Goal: Task Accomplishment & Management: Manage account settings

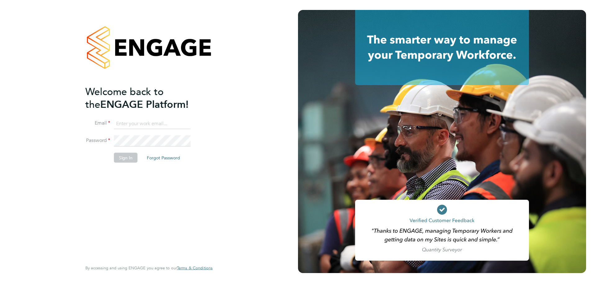
type input "[PERSON_NAME][EMAIL_ADDRESS][DOMAIN_NAME]"
click at [122, 160] on button "Sign In" at bounding box center [126, 157] width 24 height 10
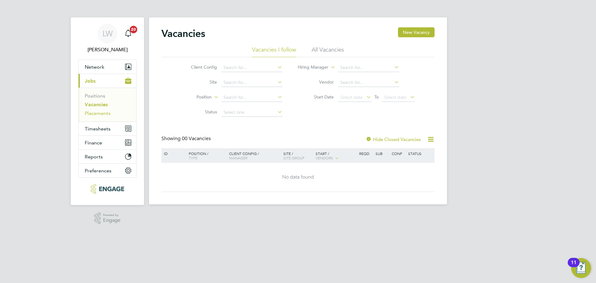
click at [96, 111] on link "Placements" at bounding box center [98, 113] width 26 height 6
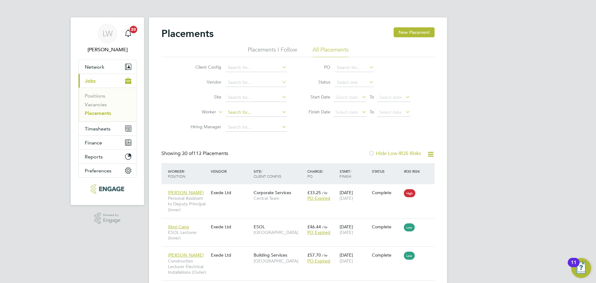
click at [243, 114] on input at bounding box center [255, 112] width 61 height 9
type input "Jadene Wright-Clarke"
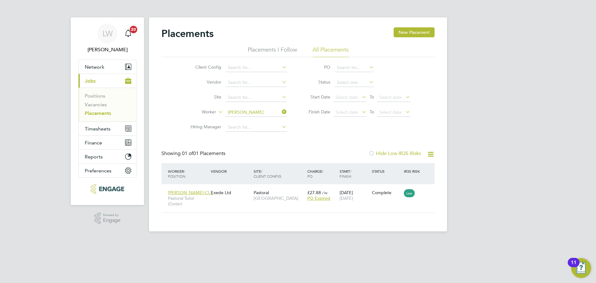
click at [280, 111] on icon at bounding box center [280, 111] width 0 height 9
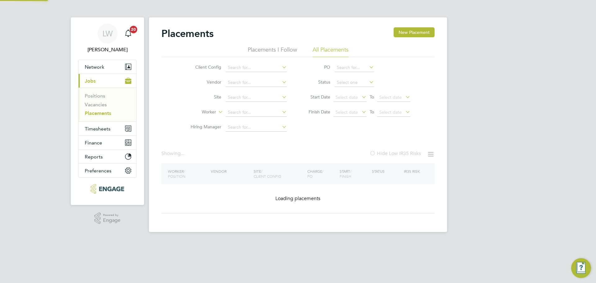
click at [280, 111] on icon at bounding box center [280, 111] width 0 height 9
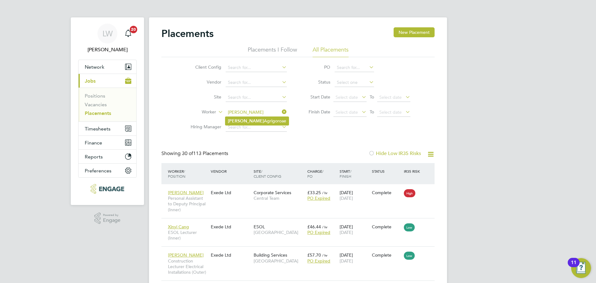
click at [267, 120] on li "Claudia Agrigoroae" at bounding box center [256, 121] width 63 height 8
type input "[PERSON_NAME]"
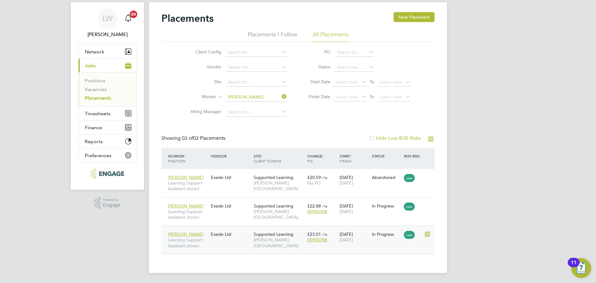
click at [234, 243] on div "Claudia Agrigoroae Learning Support Assistant (Inner) Exede Ltd Supported Learn…" at bounding box center [297, 239] width 273 height 29
click at [219, 243] on div "Claudia Agrigoroae Learning Support Assistant (Inner) Exede Ltd Supported Learn…" at bounding box center [297, 239] width 273 height 29
click at [190, 240] on span "Learning Support Assistant (Inner)" at bounding box center [188, 242] width 40 height 11
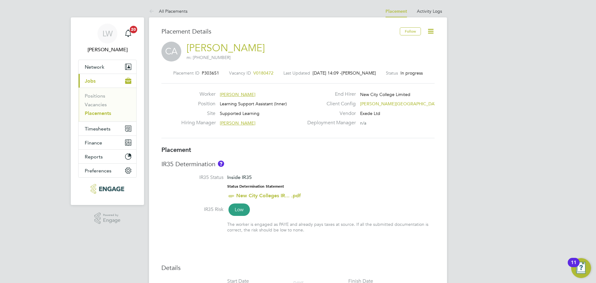
click at [427, 33] on icon at bounding box center [430, 31] width 8 height 8
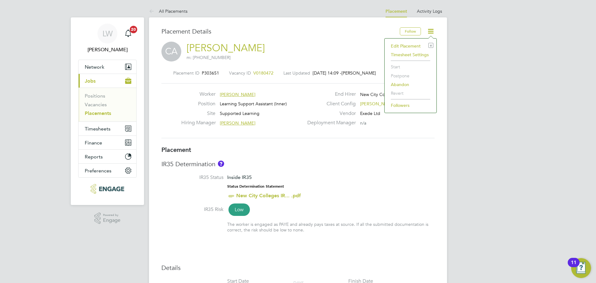
click at [406, 43] on li "Edit Placement e" at bounding box center [410, 46] width 46 height 9
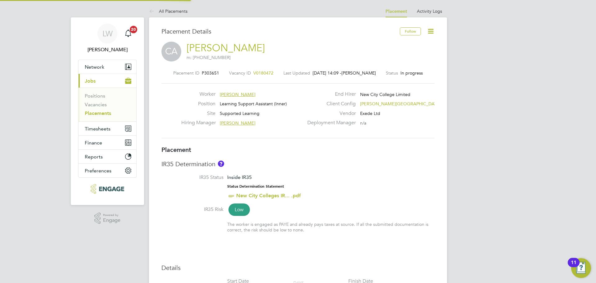
type input "Anne-Marie Sapalska"
type input "01 Sep 2025"
type input "03 Jul 2026"
type input "09:00"
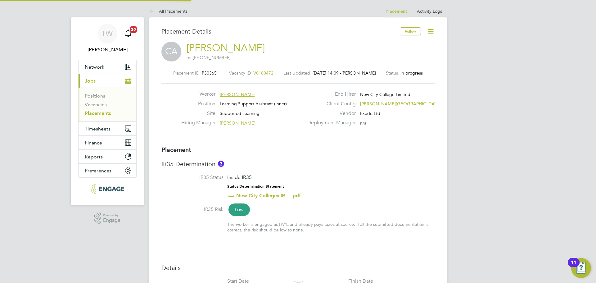
type input "17:00"
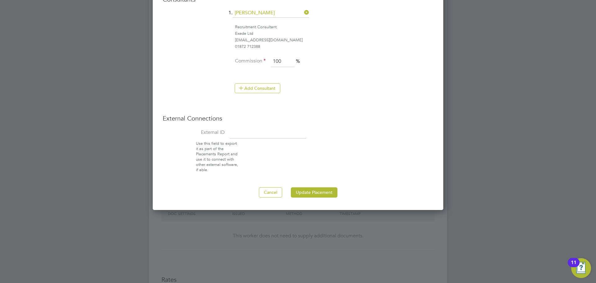
drag, startPoint x: 252, startPoint y: 136, endPoint x: 252, endPoint y: 133, distance: 3.1
click at [252, 133] on input at bounding box center [268, 132] width 77 height 11
type input "13330"
click at [306, 196] on button "Update Placement" at bounding box center [314, 192] width 47 height 10
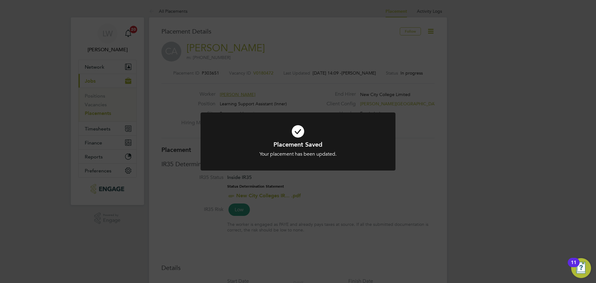
click at [102, 129] on div "Placement Saved Your placement has been updated. Cancel Okay" at bounding box center [298, 141] width 596 height 283
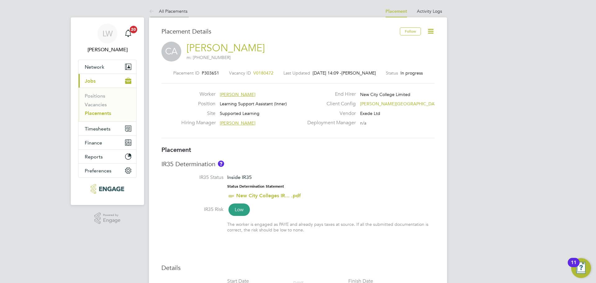
click at [169, 9] on link "All Placements" at bounding box center [168, 11] width 38 height 6
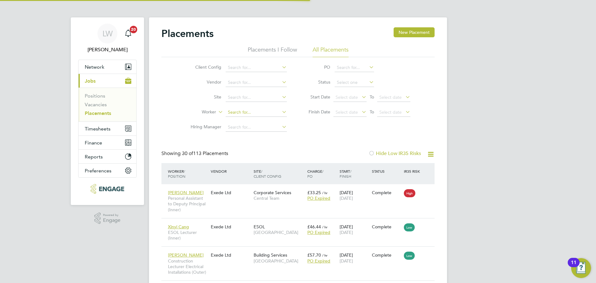
click at [235, 110] on input at bounding box center [255, 112] width 61 height 9
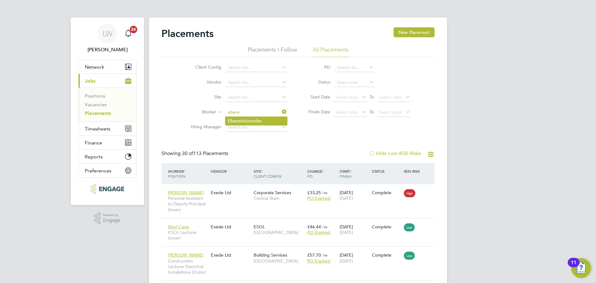
click at [269, 120] on li "Ebere Adoromike" at bounding box center [256, 121] width 62 height 8
type input "Ebere Adoromike"
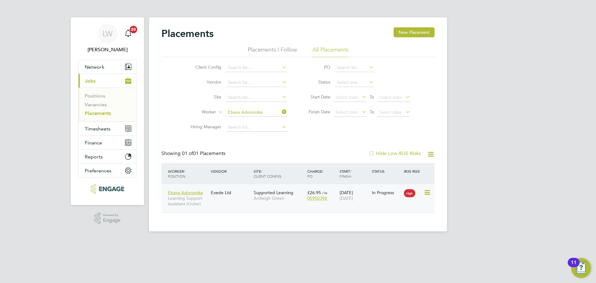
click at [231, 202] on div "Ebere Adoromike Learning Support Assistant (Outer) Exede Ltd Supported Learning…" at bounding box center [297, 198] width 273 height 28
click at [222, 203] on div "Ebere Adoromike Learning Support Assistant (Outer) Exede Ltd Supported Learning…" at bounding box center [297, 198] width 273 height 28
click at [239, 202] on div "Ebere Adoromike Learning Support Assistant (Outer) Exede Ltd Supported Learning…" at bounding box center [297, 198] width 273 height 28
click at [306, 206] on div "Ebere Adoromike Learning Support Assistant (Outer) Exede Ltd Supported Learning…" at bounding box center [297, 198] width 273 height 28
click at [403, 204] on div "Ebere Adoromike Learning Support Assistant (Outer) Exede Ltd Supported Learning…" at bounding box center [297, 198] width 273 height 28
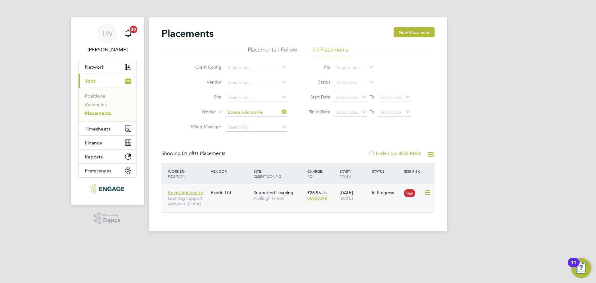
click at [392, 201] on div "Ebere Adoromike Learning Support Assistant (Outer) Exede Ltd Supported Learning…" at bounding box center [297, 198] width 273 height 28
click at [391, 197] on div "In Progress" at bounding box center [386, 192] width 32 height 12
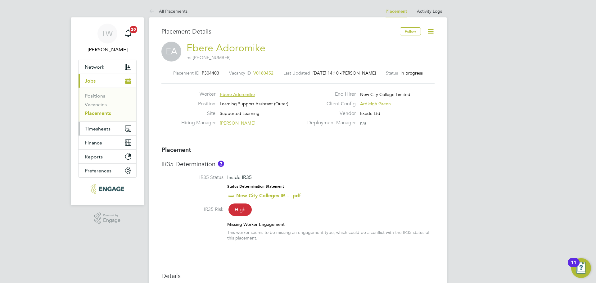
click at [94, 127] on span "Timesheets" at bounding box center [98, 129] width 26 height 6
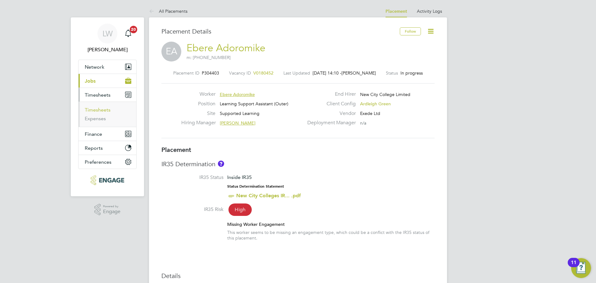
drag, startPoint x: 94, startPoint y: 109, endPoint x: 116, endPoint y: 125, distance: 26.9
click at [94, 109] on link "Timesheets" at bounding box center [98, 110] width 26 height 6
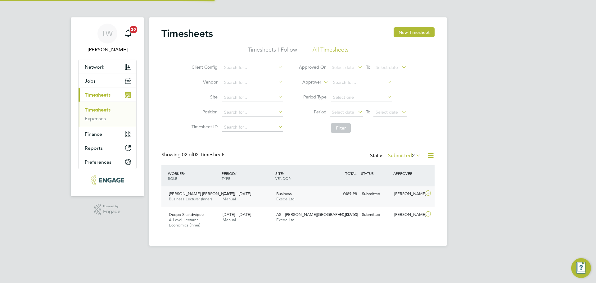
scroll to position [3, 3]
click at [97, 84] on button "Jobs" at bounding box center [107, 81] width 58 height 14
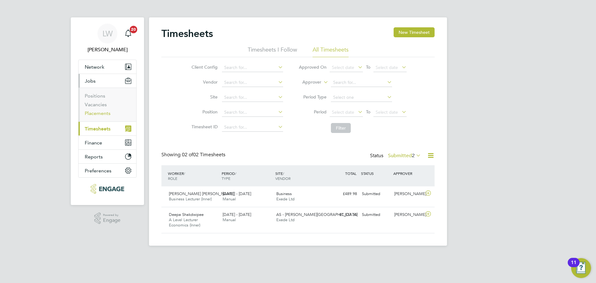
click at [102, 111] on link "Placements" at bounding box center [98, 113] width 26 height 6
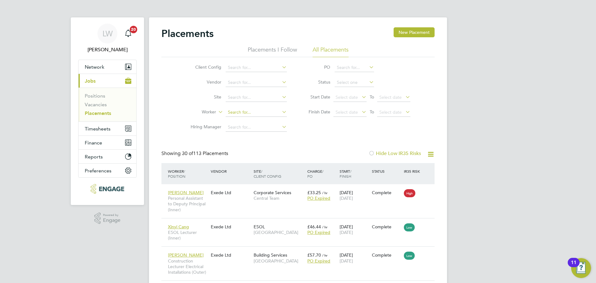
click at [246, 112] on input at bounding box center [255, 112] width 61 height 9
click at [252, 143] on li "Ebere Adoromike" at bounding box center [256, 146] width 62 height 8
type input "Ebere Adoromike"
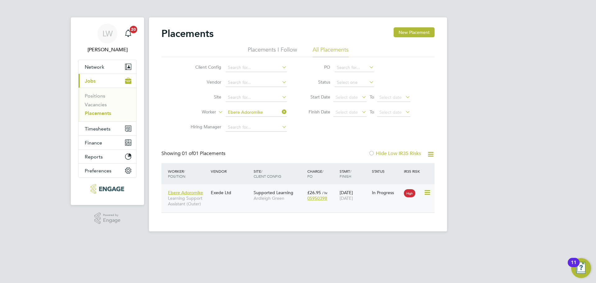
click at [234, 201] on div "Ebere Adoromike Learning Support Assistant (Outer) Exede Ltd Supported Learning…" at bounding box center [297, 198] width 273 height 28
click at [231, 204] on div "Ebere Adoromike Learning Support Assistant (Outer) Exede Ltd Supported Learning…" at bounding box center [297, 198] width 273 height 28
click at [221, 201] on div "Ebere Adoromike Learning Support Assistant (Outer) Exede Ltd Supported Learning…" at bounding box center [297, 198] width 273 height 28
click at [230, 199] on div "Ebere Adoromike Learning Support Assistant (Outer) Exede Ltd Supported Learning…" at bounding box center [297, 198] width 273 height 28
click at [380, 196] on div "In Progress" at bounding box center [386, 192] width 32 height 12
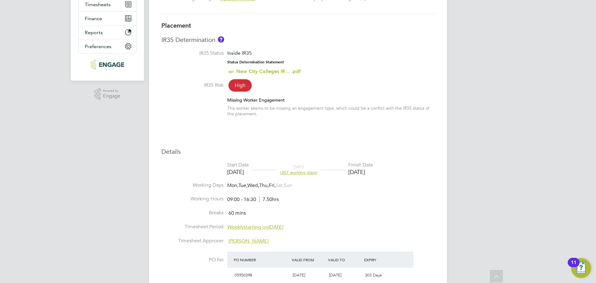
scroll to position [25, 0]
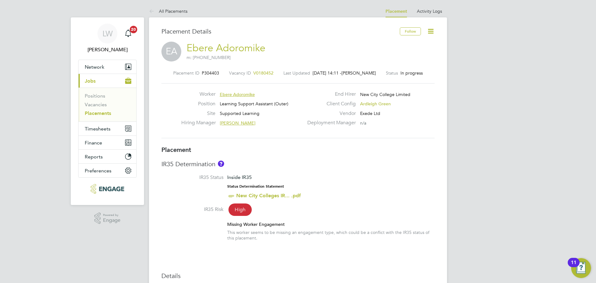
click at [430, 33] on icon at bounding box center [430, 31] width 8 height 8
click at [400, 44] on li "Edit Placement e" at bounding box center [410, 46] width 46 height 9
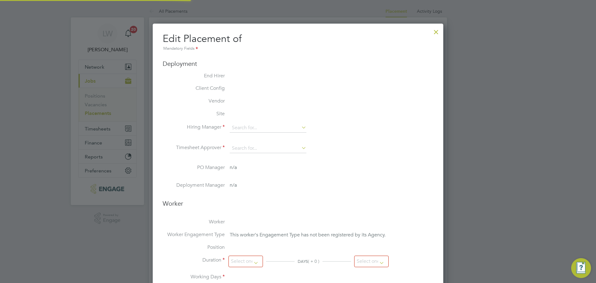
type input "Karen Marcelline"
type input "[DATE]"
type input "09:00"
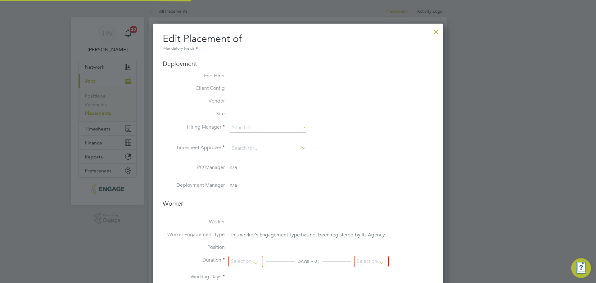
type input "16:30"
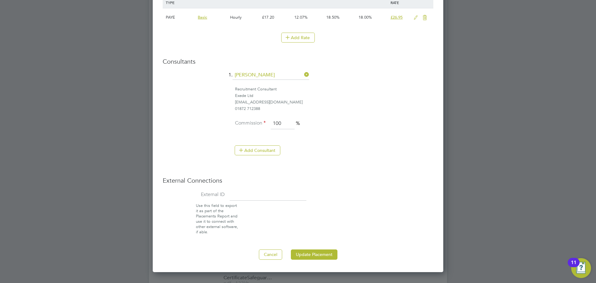
click at [246, 188] on div "External Connections External ID Use this field to export it as part of the Pla…" at bounding box center [298, 205] width 270 height 58
click at [244, 193] on input at bounding box center [268, 194] width 77 height 11
type input "17643"
click at [311, 250] on button "Update Placement" at bounding box center [314, 254] width 47 height 10
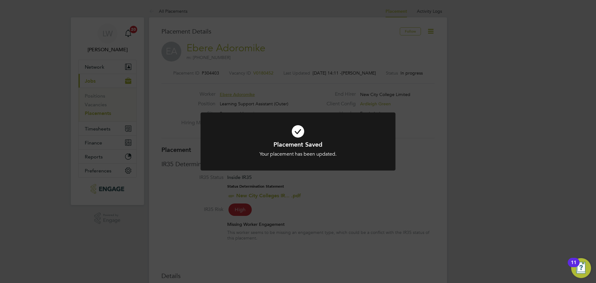
drag, startPoint x: 303, startPoint y: 133, endPoint x: 256, endPoint y: 119, distance: 48.7
click at [303, 132] on icon at bounding box center [297, 131] width 161 height 24
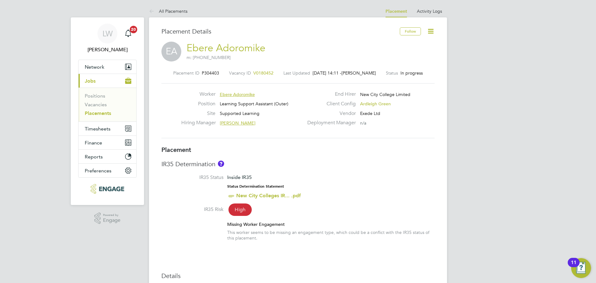
click at [94, 112] on link "Placements" at bounding box center [98, 113] width 26 height 6
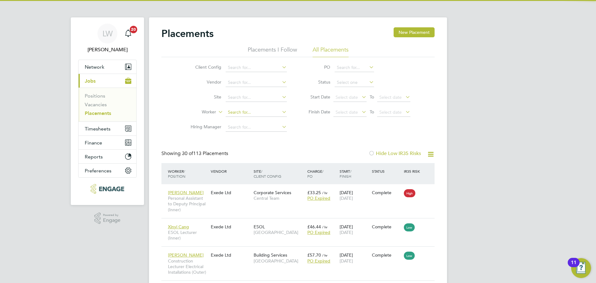
click at [233, 110] on input at bounding box center [255, 112] width 61 height 9
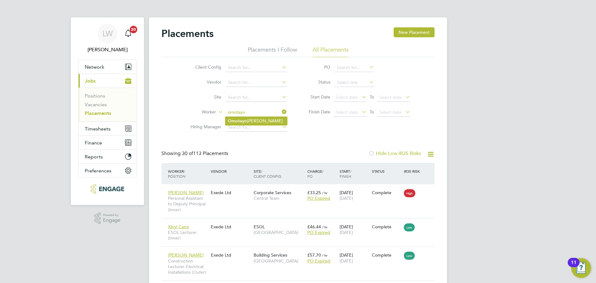
click at [248, 121] on li "Omotayo Silva" at bounding box center [256, 121] width 62 height 8
type input "[PERSON_NAME]"
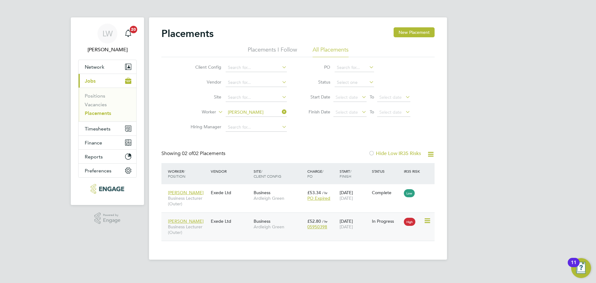
click at [279, 234] on div "Omotayo Silva Business Lecturer (Outer) Exede Ltd Business Ardleigh Green £52.8…" at bounding box center [297, 226] width 273 height 29
click at [235, 228] on div "Omotayo Silva Business Lecturer (Outer) Exede Ltd Business Ardleigh Green £52.8…" at bounding box center [297, 226] width 273 height 29
click at [205, 233] on span "Business Lecturer (Outer)" at bounding box center [188, 229] width 40 height 11
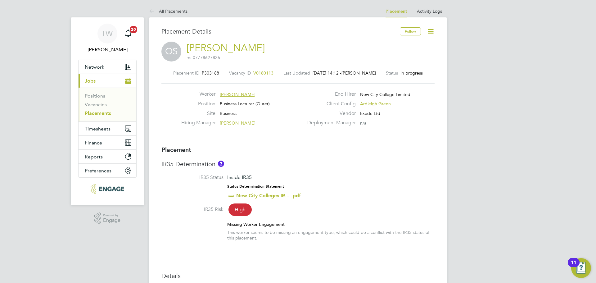
drag, startPoint x: 430, startPoint y: 30, endPoint x: 420, endPoint y: 39, distance: 13.4
click at [431, 30] on icon at bounding box center [430, 31] width 8 height 8
click at [404, 46] on li "Edit Placement e" at bounding box center [410, 46] width 46 height 9
type input "[PERSON_NAME]"
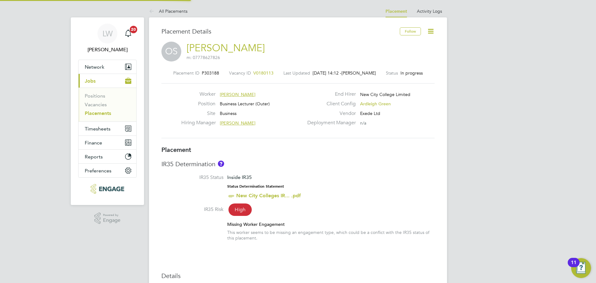
type input "[DATE]"
type input "09:00"
type input "17:00"
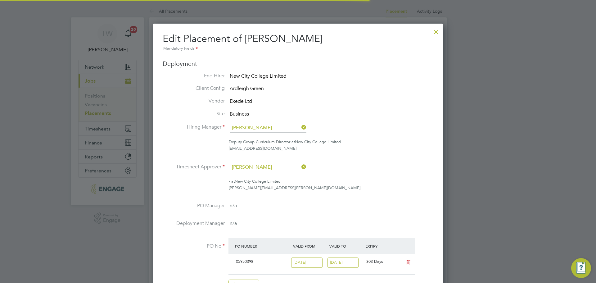
scroll to position [3, 3]
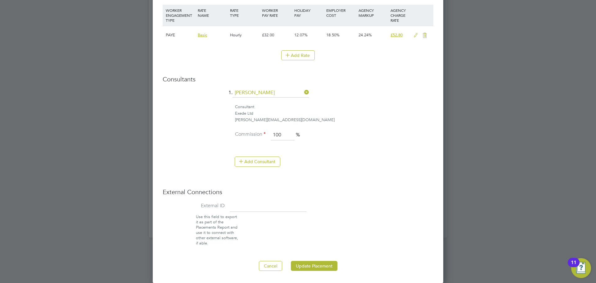
click at [274, 209] on input at bounding box center [268, 206] width 77 height 11
type input "16445"
click at [305, 265] on button "Update Placement" at bounding box center [314, 266] width 47 height 10
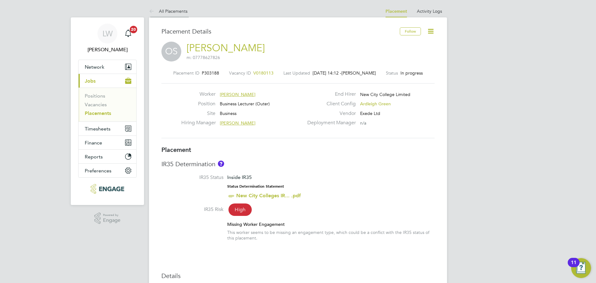
click at [168, 8] on li "All Placements" at bounding box center [168, 11] width 38 height 12
